Goal: Transaction & Acquisition: Book appointment/travel/reservation

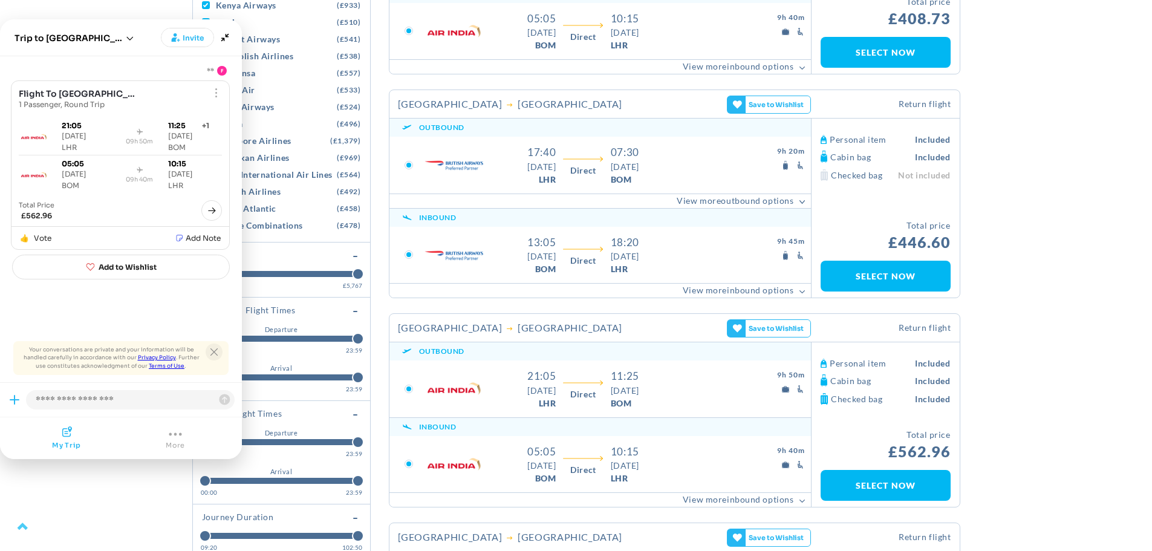
click at [211, 351] on icon "Close tooltip" at bounding box center [213, 351] width 7 height 7
click at [220, 34] on icon "Minimize" at bounding box center [225, 37] width 17 height 17
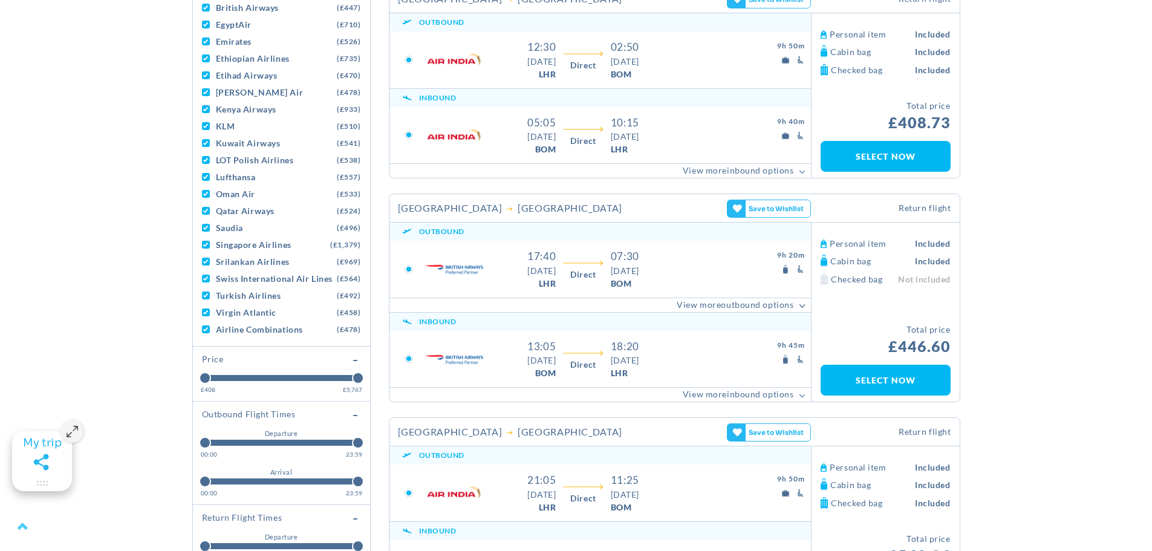
scroll to position [605, 0]
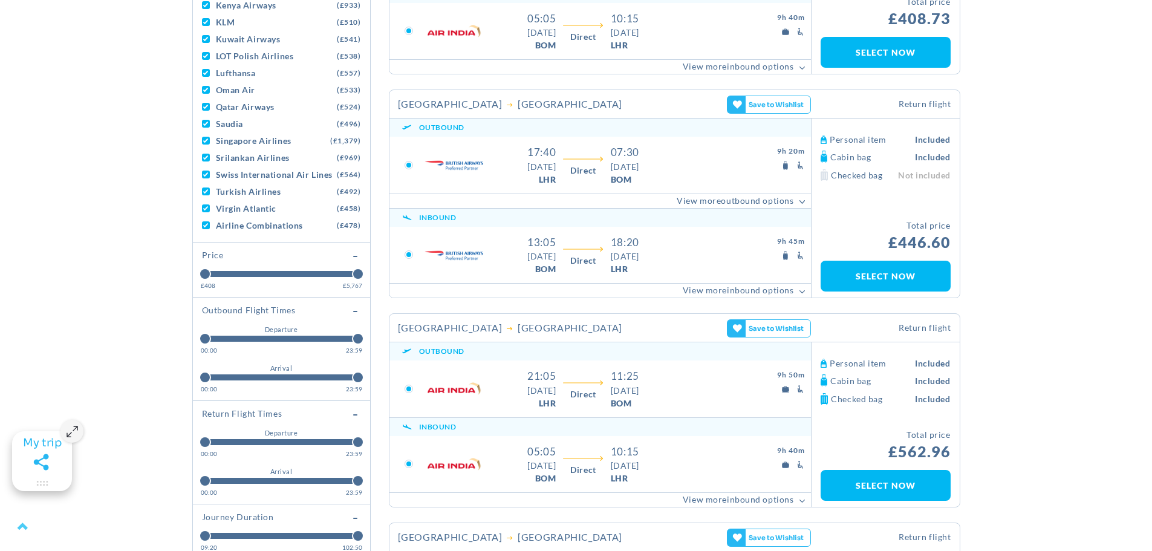
click at [734, 200] on link "View More view less Outbound Options" at bounding box center [601, 201] width 422 height 15
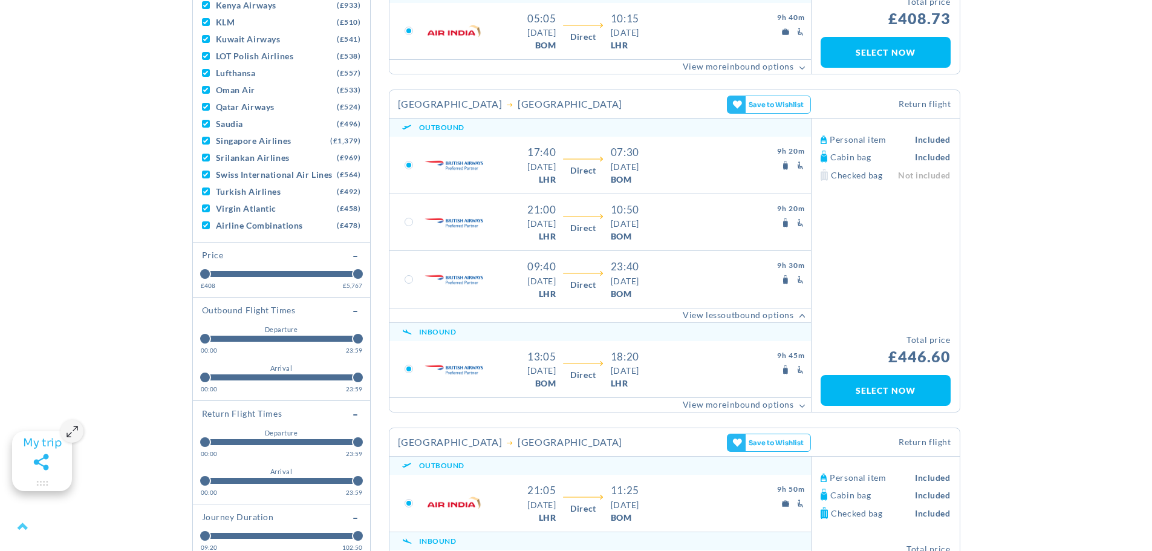
click at [406, 225] on label at bounding box center [409, 222] width 9 height 9
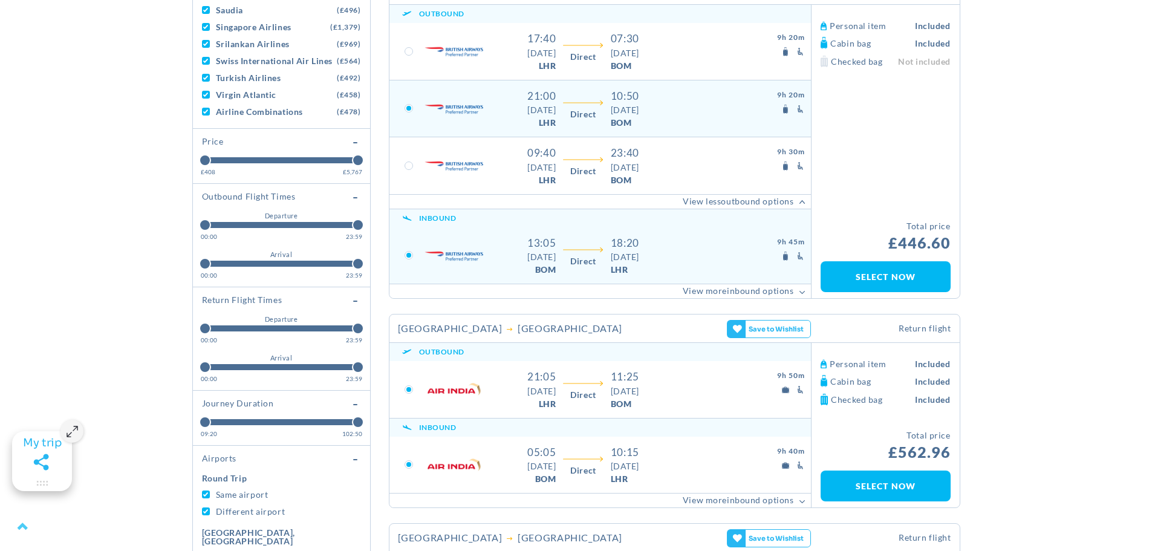
scroll to position [786, 0]
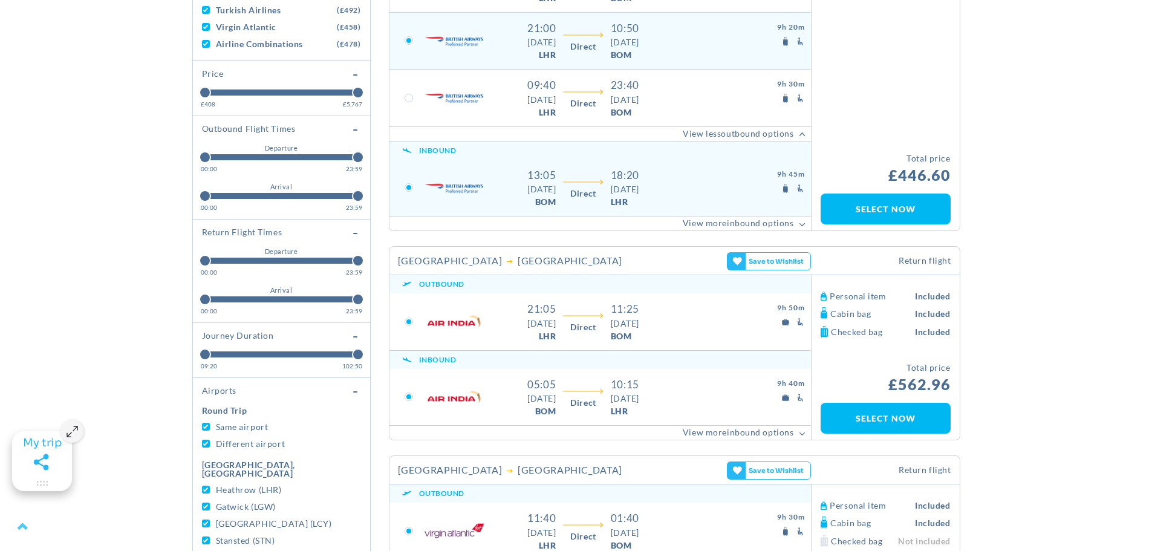
click at [621, 227] on link "View More view less Inbound Options" at bounding box center [601, 223] width 422 height 15
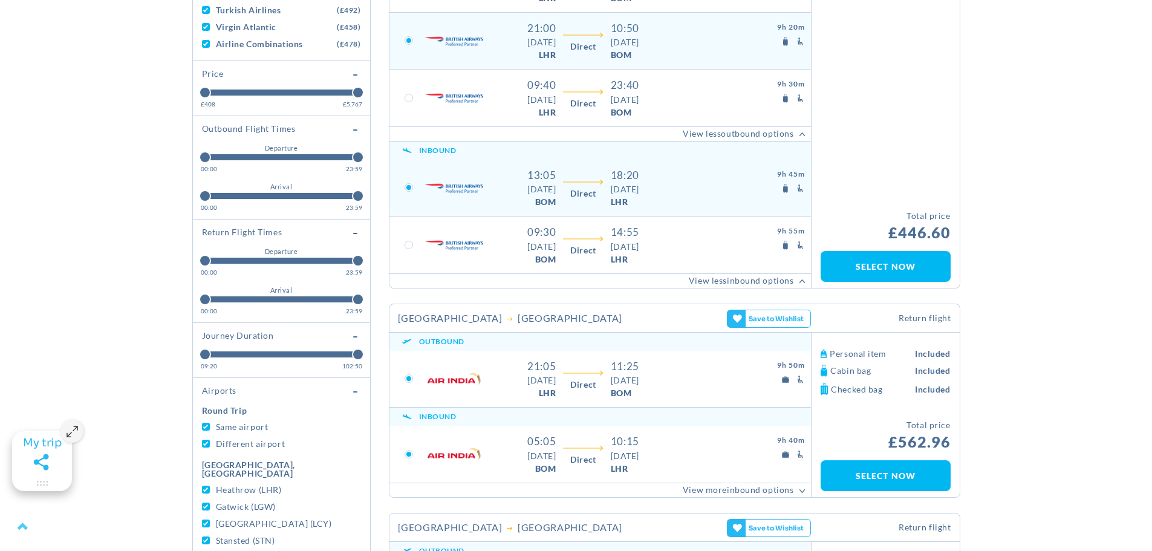
click at [540, 195] on span "[DATE]" at bounding box center [541, 189] width 28 height 13
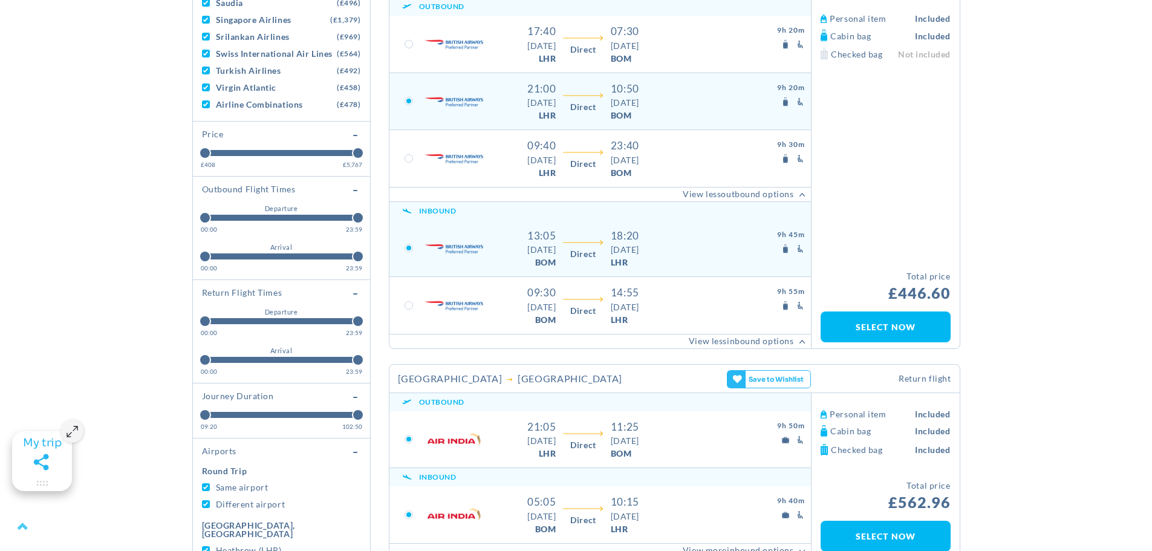
scroll to position [484, 0]
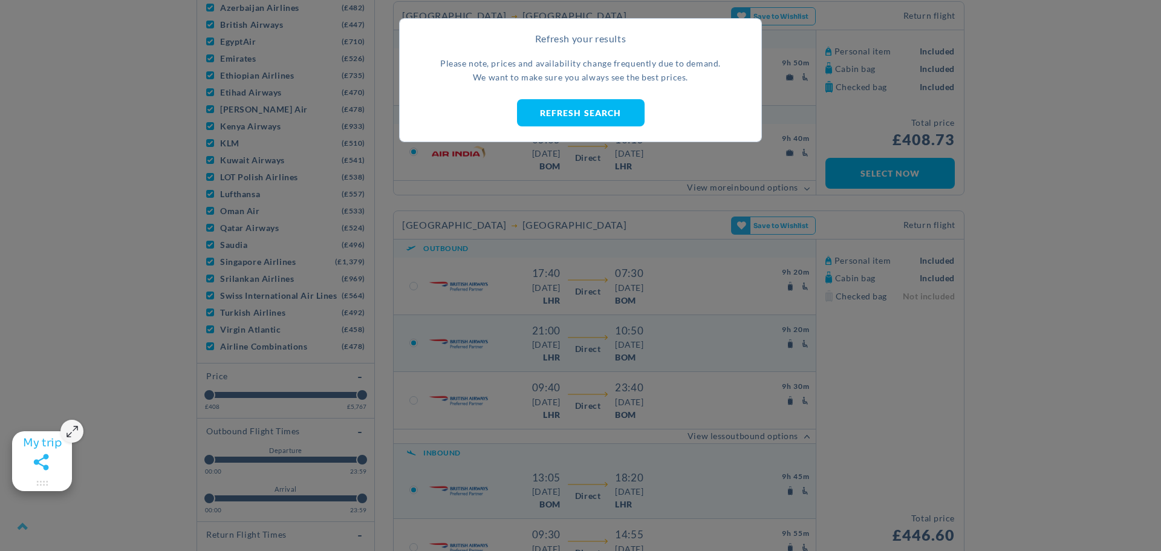
click at [583, 113] on link "Refresh Search" at bounding box center [581, 112] width 128 height 27
